Goal: Check status: Check status

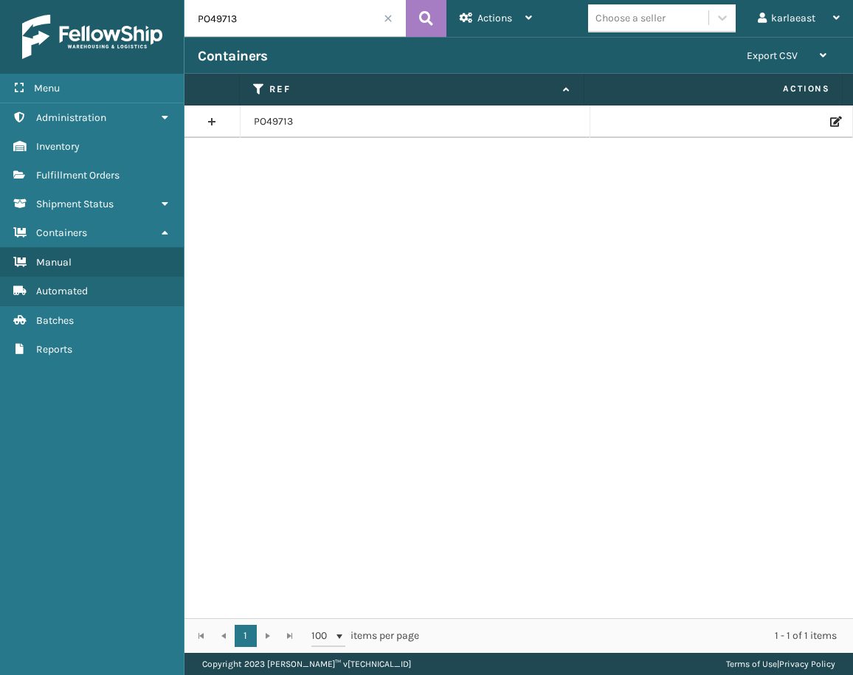
drag, startPoint x: 238, startPoint y: 24, endPoint x: 192, endPoint y: 15, distance: 46.6
click at [192, 15] on input "PO49713" at bounding box center [295, 18] width 221 height 37
paste input "50744"
type input "PO50744"
click at [819, 120] on div at bounding box center [721, 122] width 235 height 10
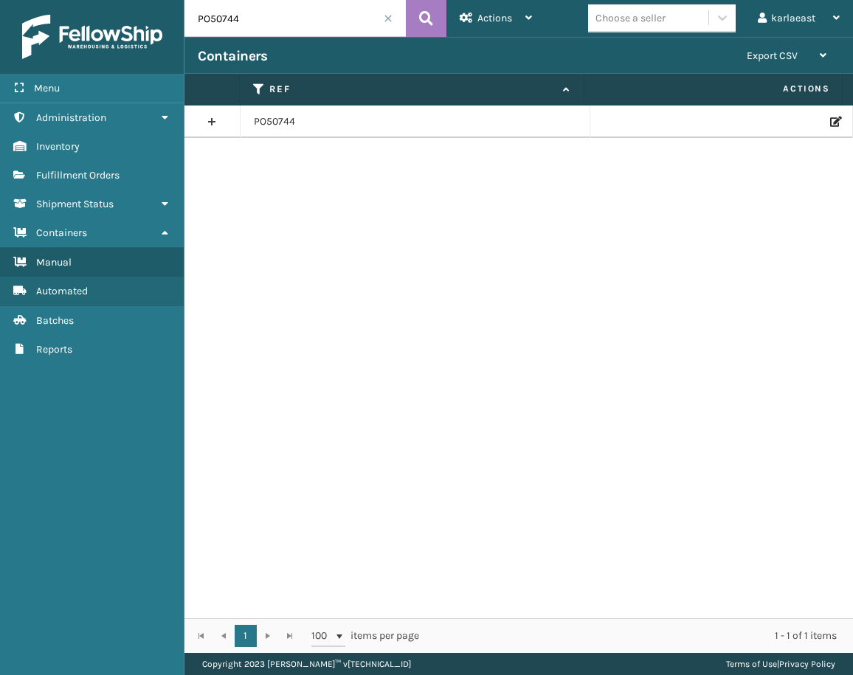
click at [830, 121] on icon at bounding box center [834, 122] width 9 height 10
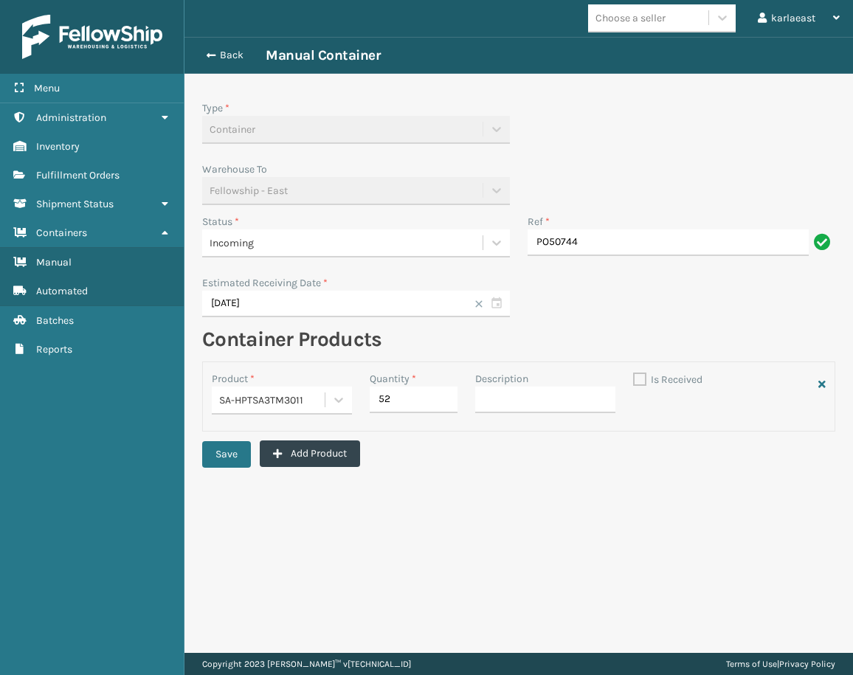
click at [319, 234] on div "Incoming" at bounding box center [342, 243] width 280 height 24
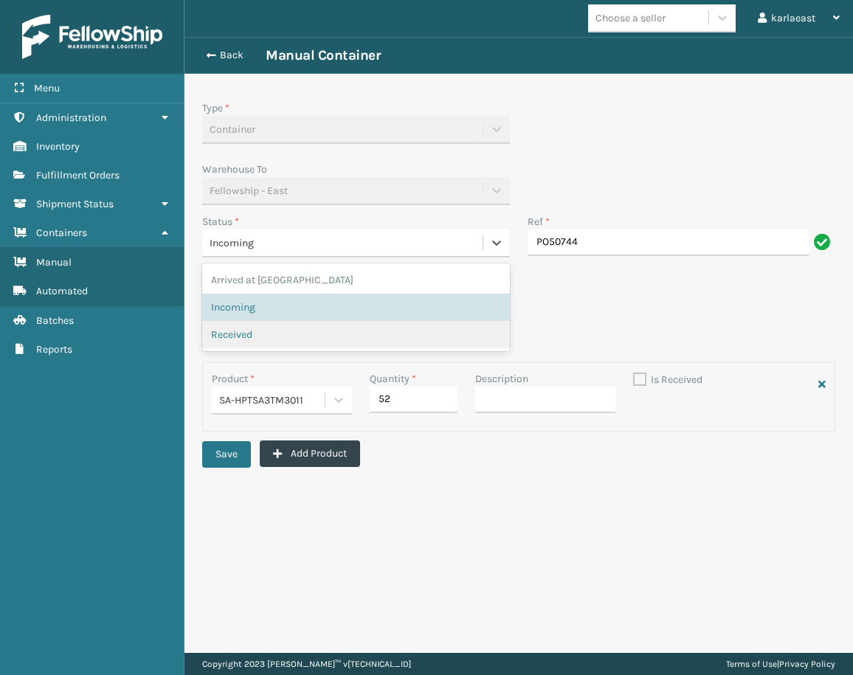
click at [238, 336] on span "Received" at bounding box center [231, 334] width 41 height 15
checkbox input "true"
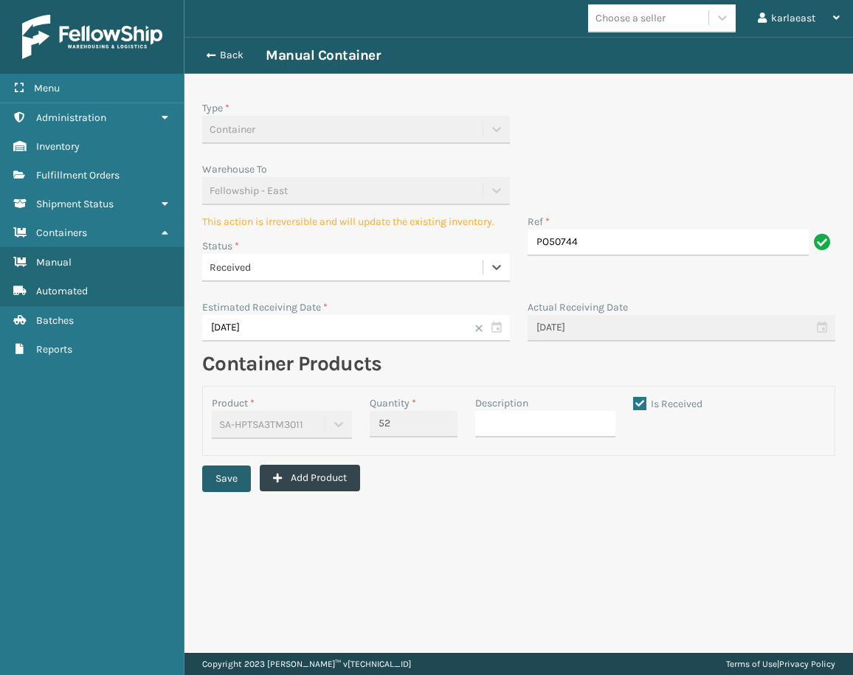
click at [239, 483] on button "Save" at bounding box center [226, 479] width 49 height 27
